Goal: Transaction & Acquisition: Purchase product/service

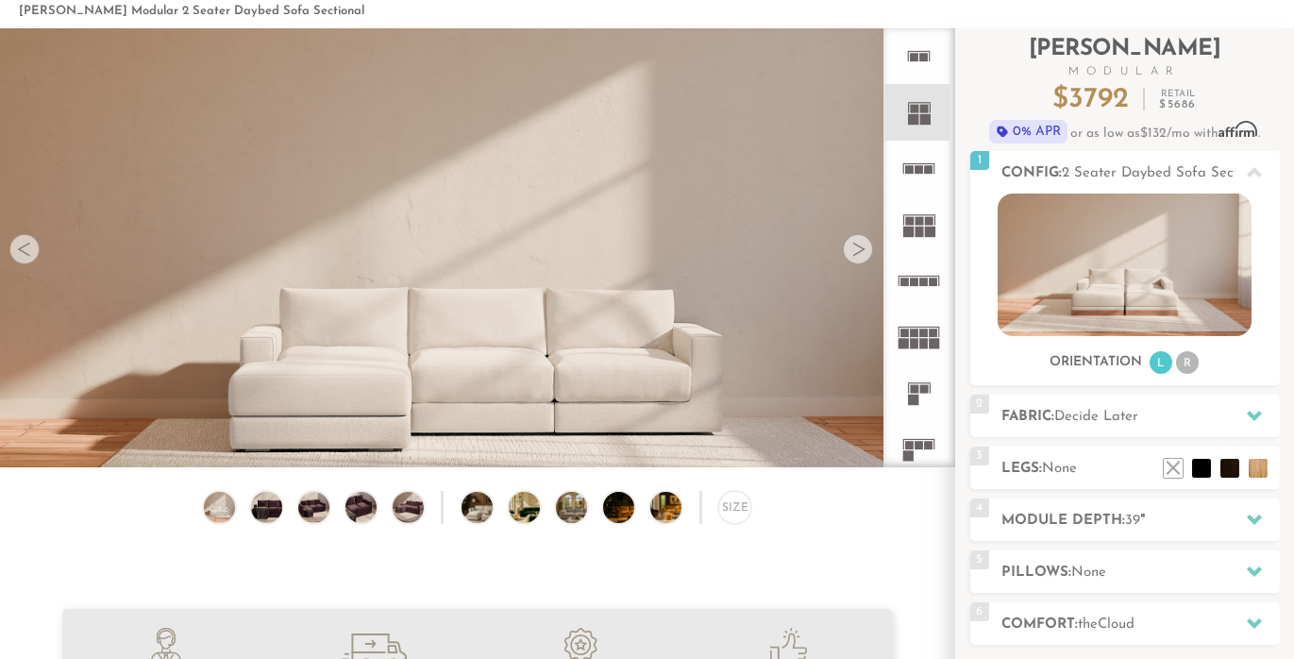
scroll to position [94, 0]
click at [916, 117] on rect at bounding box center [913, 118] width 10 height 10
click at [913, 225] on icon at bounding box center [919, 223] width 56 height 56
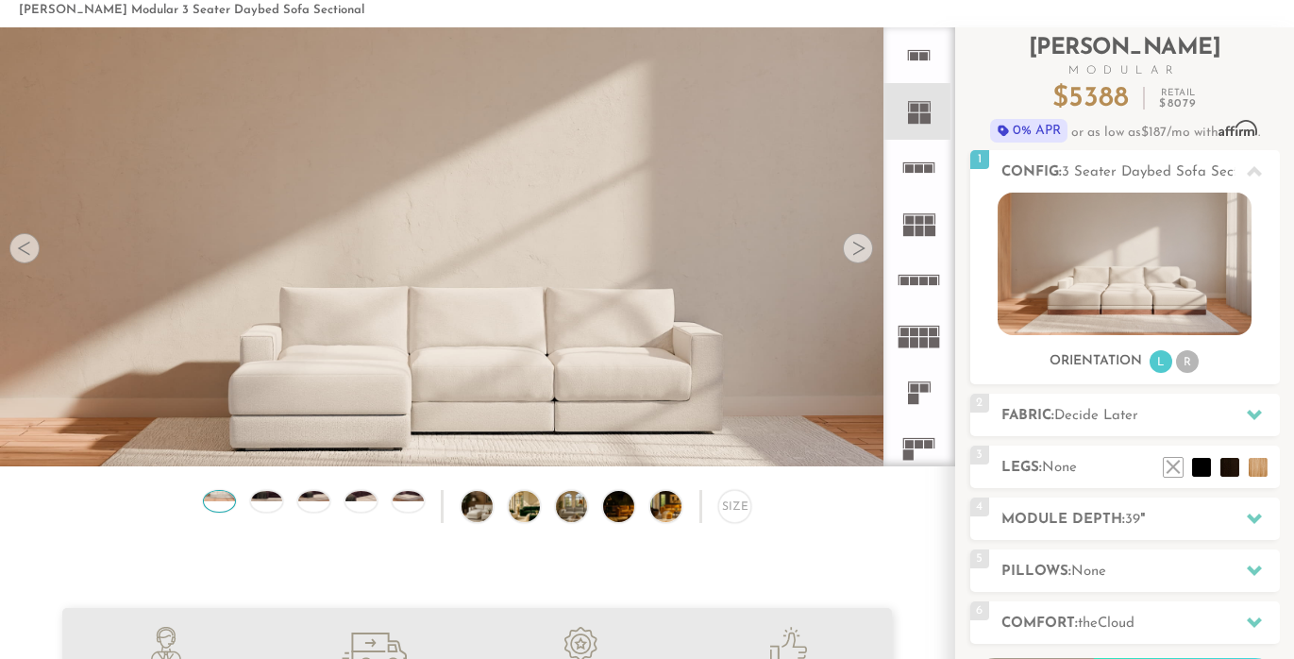
click at [224, 497] on img at bounding box center [219, 491] width 37 height 21
click at [269, 498] on img at bounding box center [266, 491] width 37 height 21
click at [484, 508] on img at bounding box center [489, 506] width 55 height 31
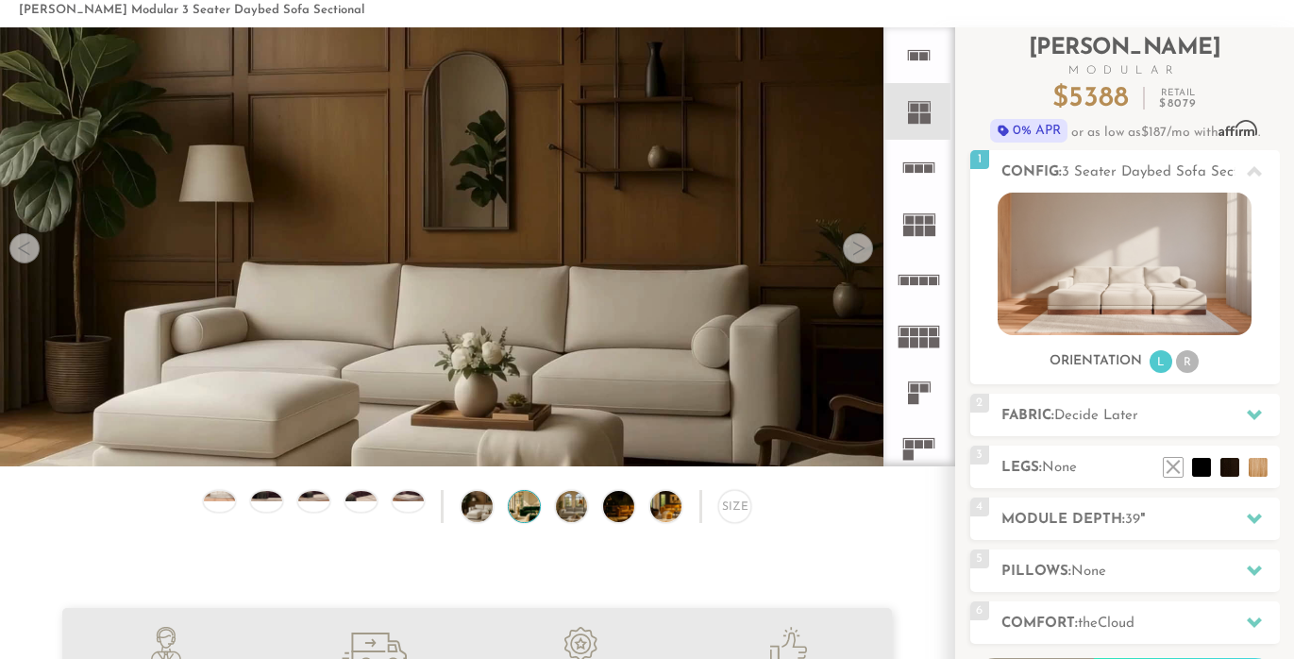
click at [527, 509] on img at bounding box center [536, 506] width 55 height 31
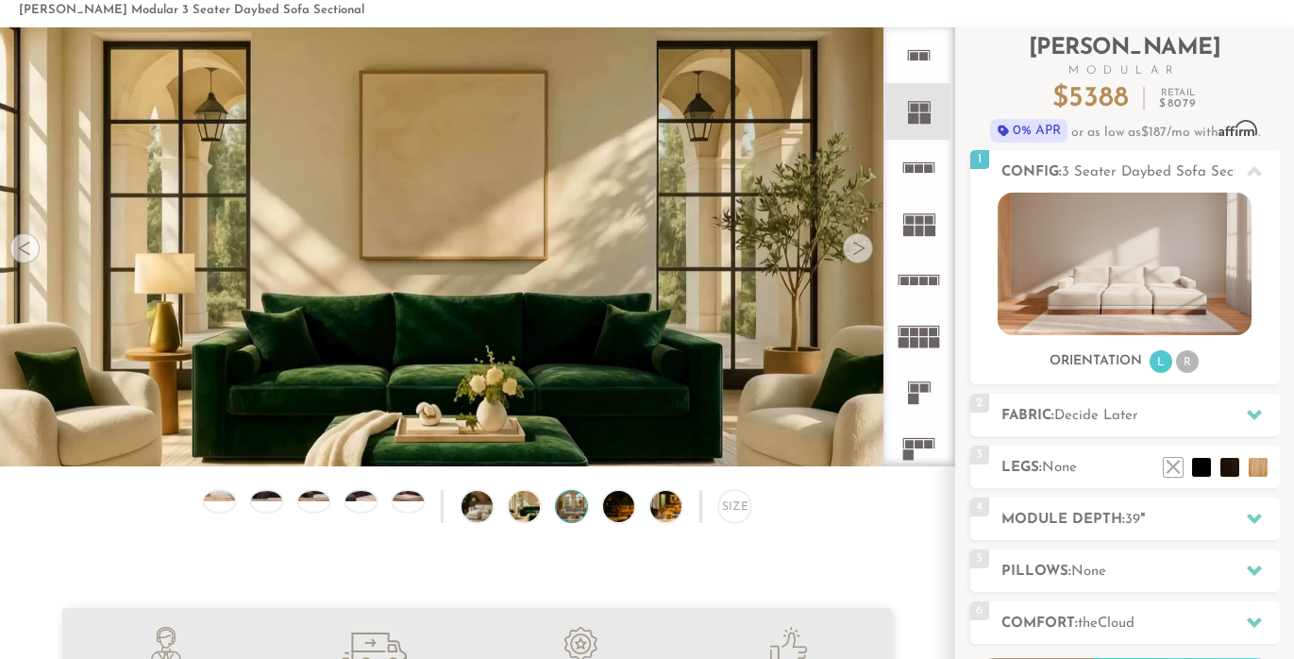
click at [565, 513] on img at bounding box center [583, 506] width 55 height 31
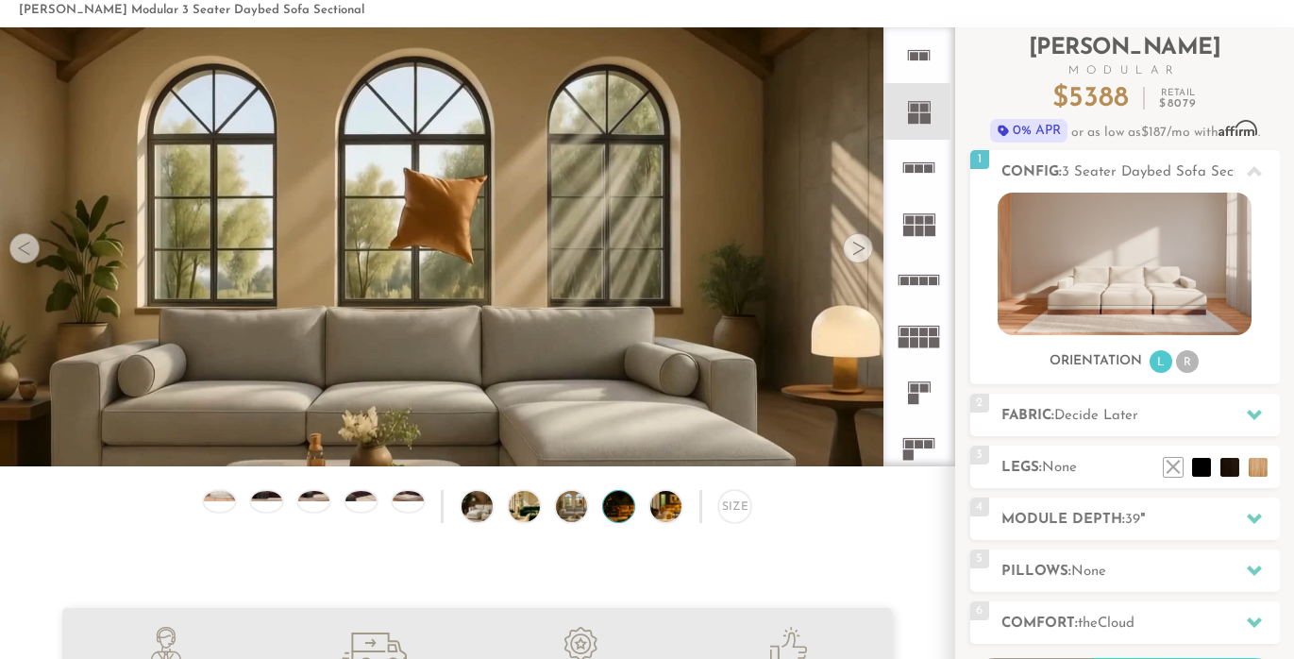
click at [616, 515] on img at bounding box center [630, 506] width 55 height 31
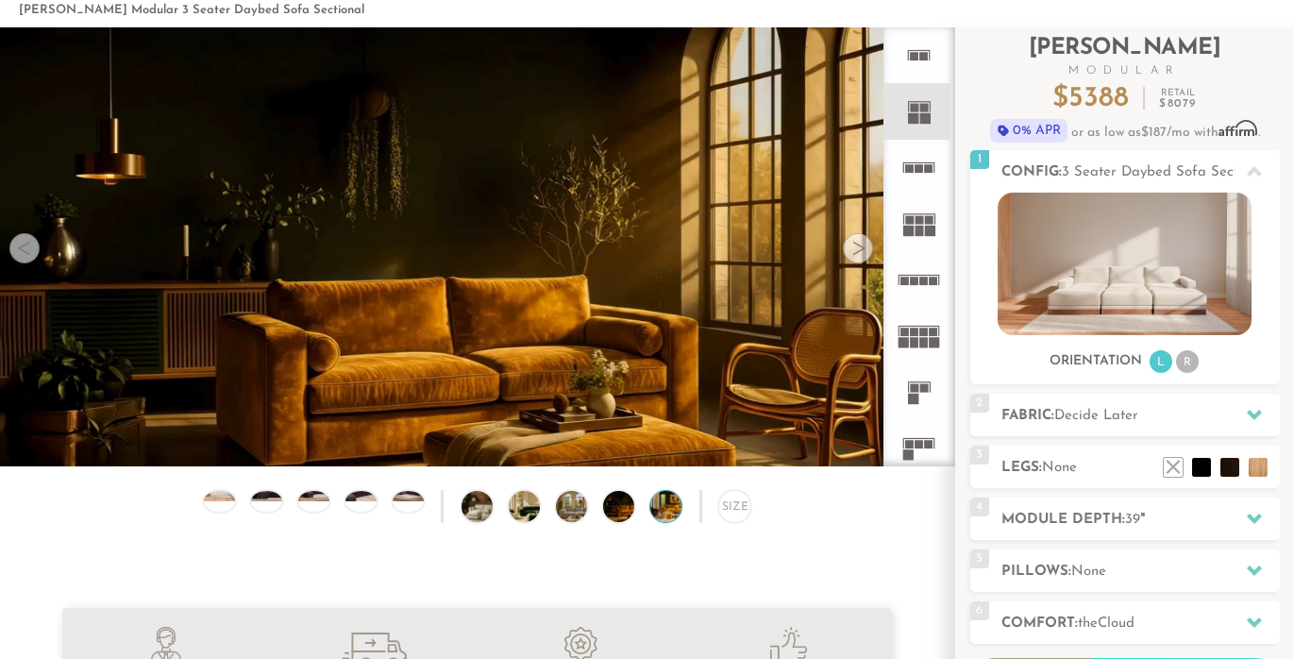
click at [666, 509] on img at bounding box center [677, 506] width 55 height 31
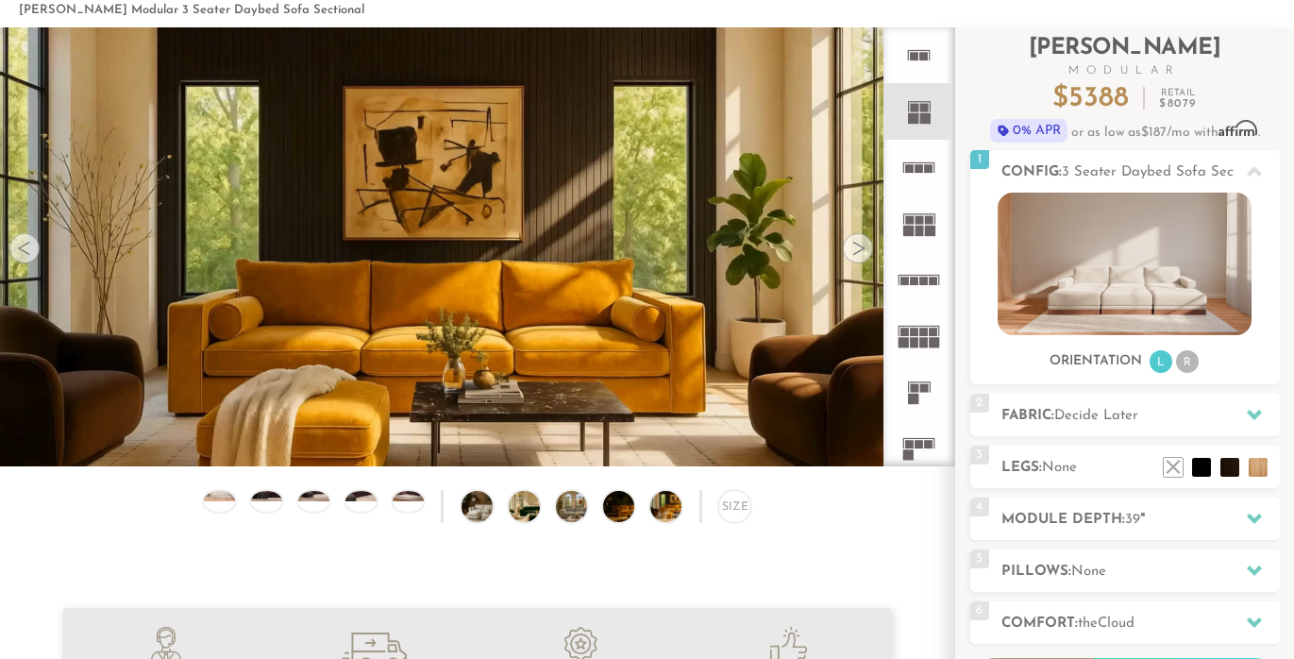
click at [706, 509] on div "Size" at bounding box center [477, 511] width 954 height 42
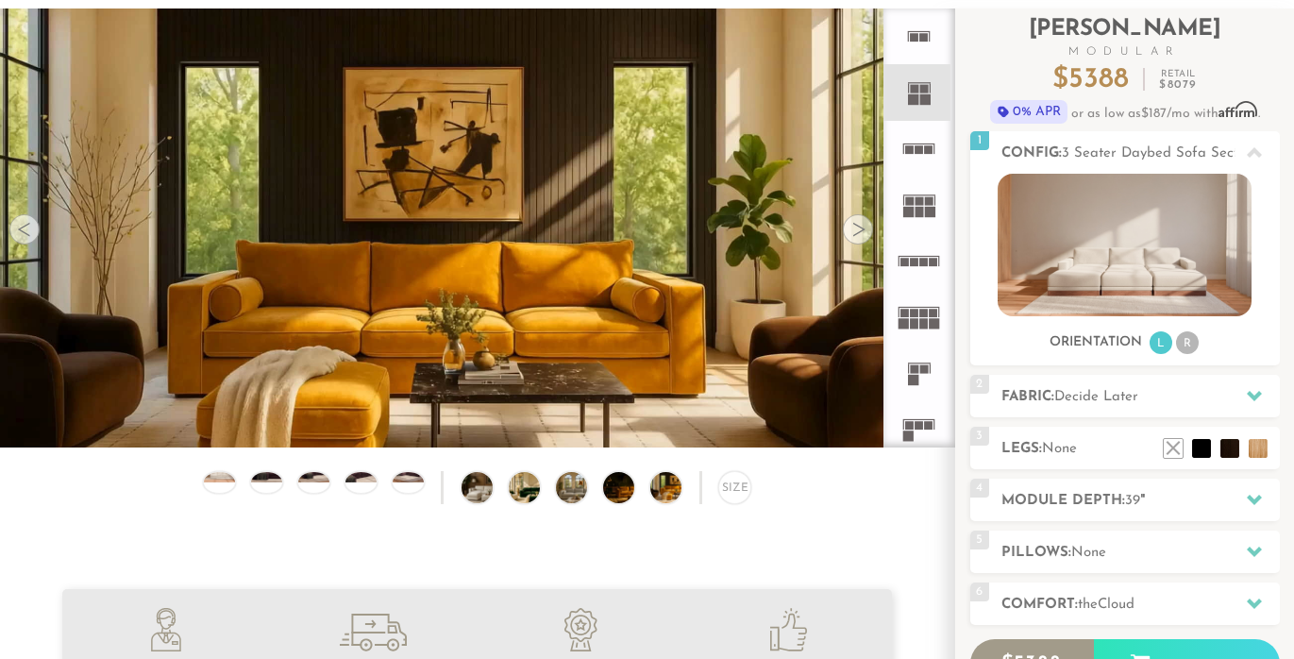
scroll to position [137, 0]
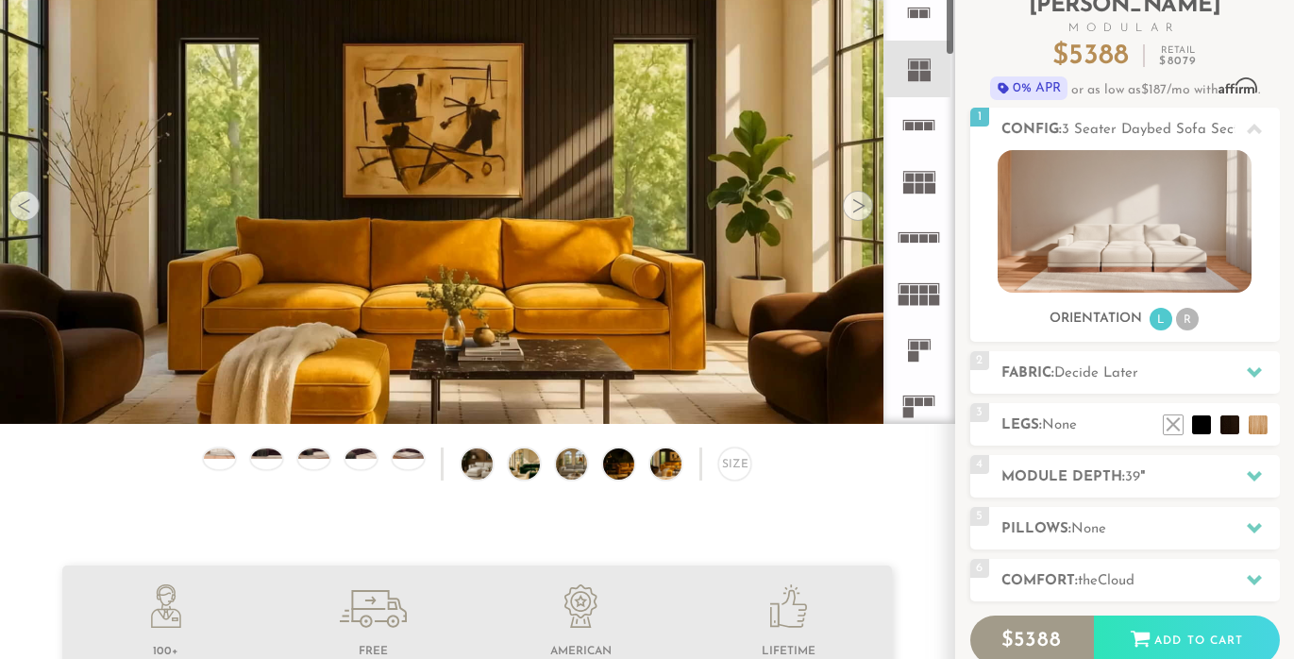
click at [917, 177] on rect at bounding box center [920, 178] width 8 height 8
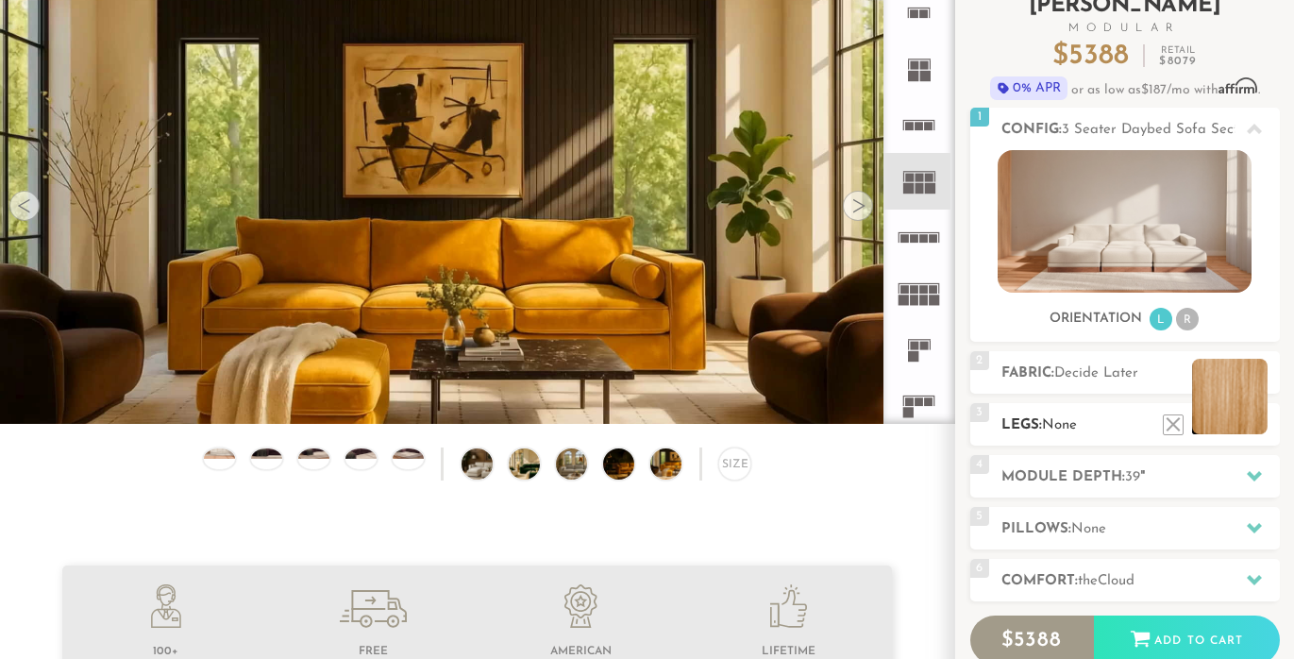
click at [1262, 420] on li at bounding box center [1230, 397] width 76 height 76
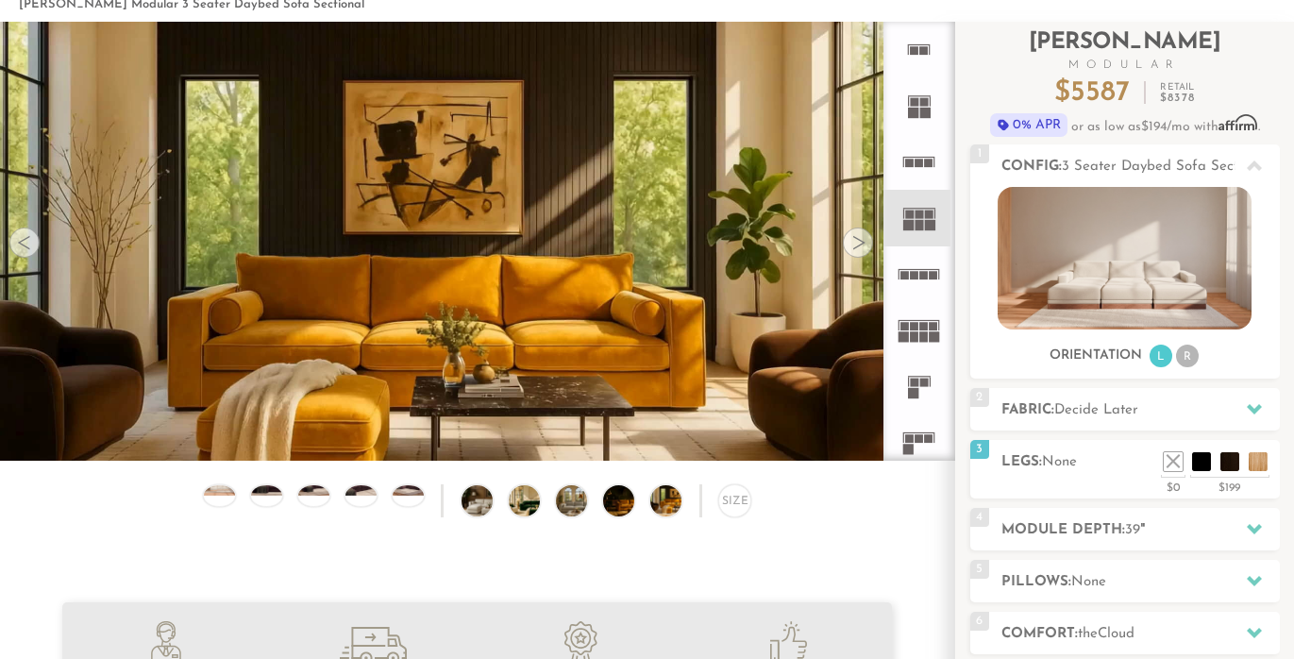
scroll to position [97, 0]
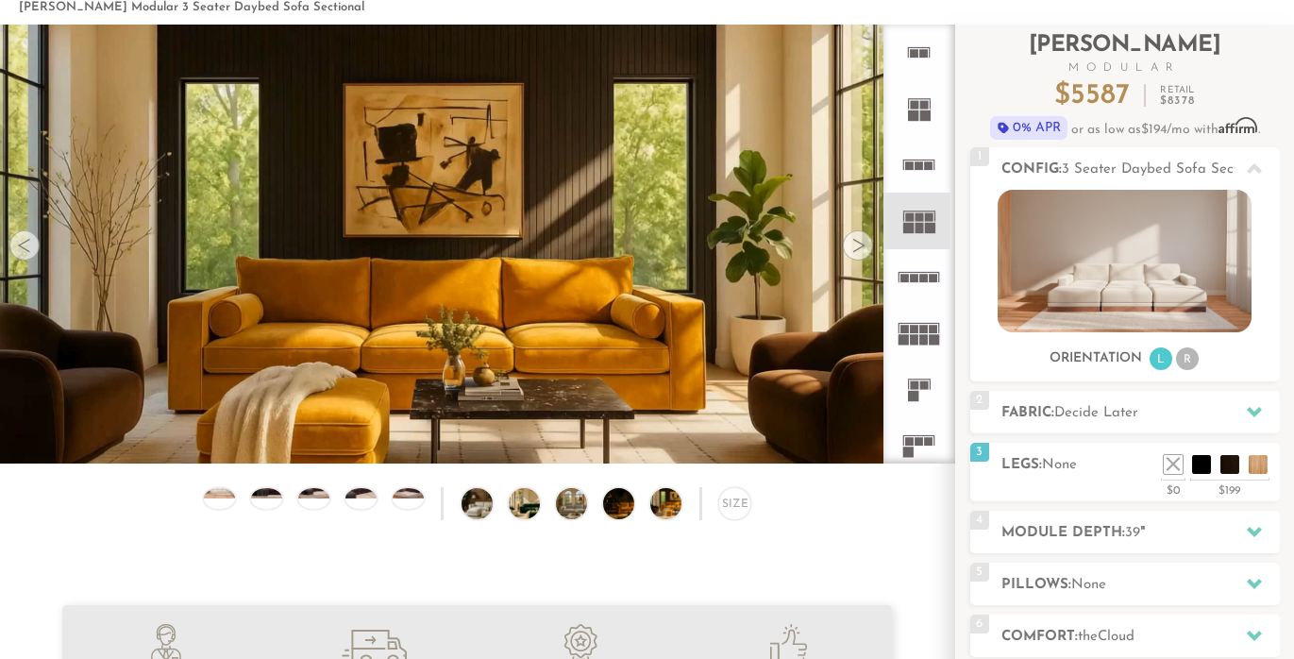
click at [858, 236] on div at bounding box center [858, 245] width 30 height 30
click at [858, 240] on div at bounding box center [858, 245] width 30 height 30
click at [1076, 262] on img at bounding box center [1125, 261] width 254 height 143
click at [1116, 282] on img at bounding box center [1125, 261] width 254 height 143
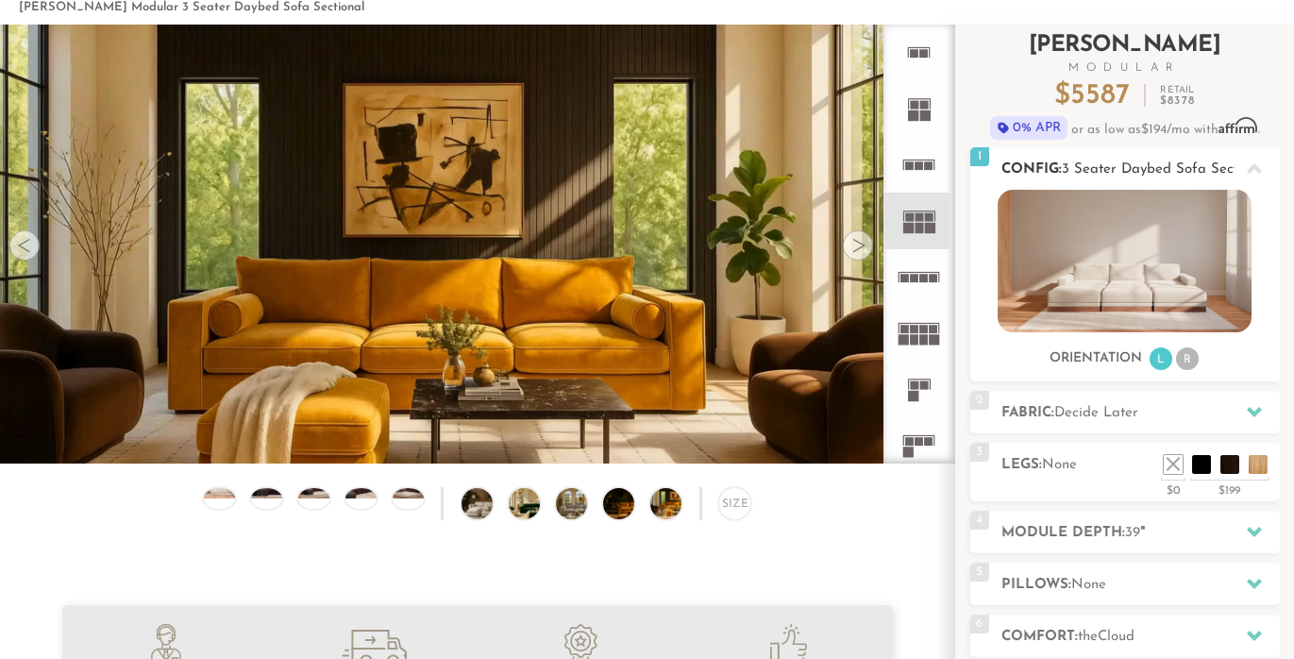
click at [1116, 282] on img at bounding box center [1125, 261] width 254 height 143
click at [1107, 356] on h3 "Orientation" at bounding box center [1096, 358] width 93 height 17
click at [1185, 364] on li "R" at bounding box center [1187, 358] width 23 height 23
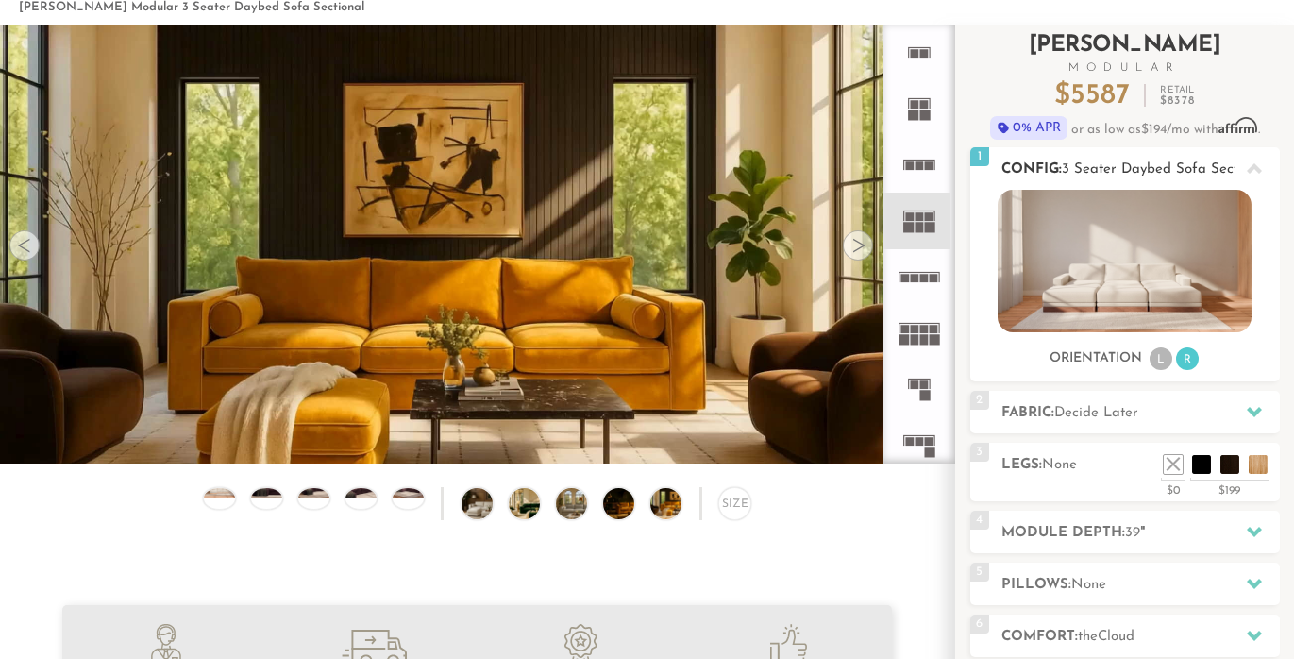
click at [1163, 364] on li "L" at bounding box center [1161, 358] width 23 height 23
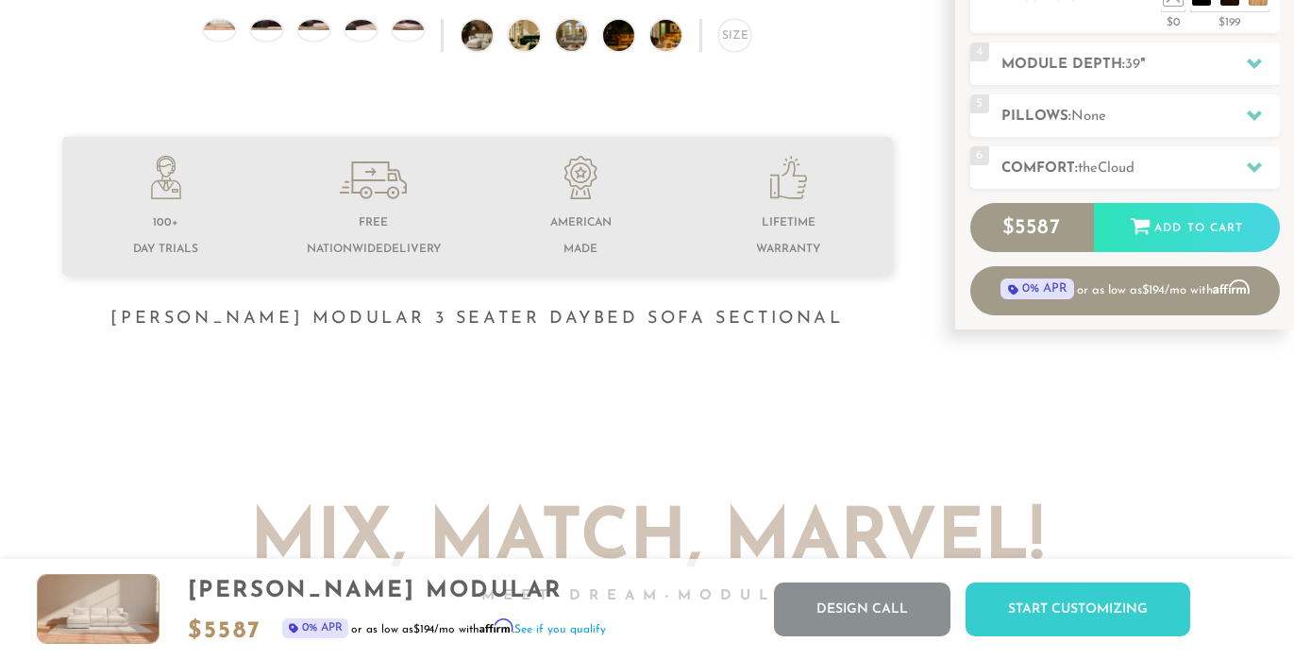
scroll to position [543, 0]
